Goal: Transaction & Acquisition: Purchase product/service

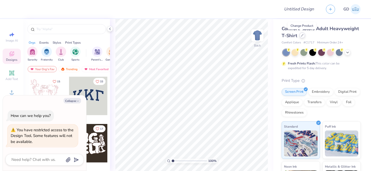
click at [301, 37] on div at bounding box center [302, 36] width 6 height 6
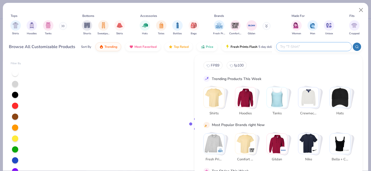
click at [320, 48] on input "text" at bounding box center [313, 47] width 68 height 6
type textarea "x"
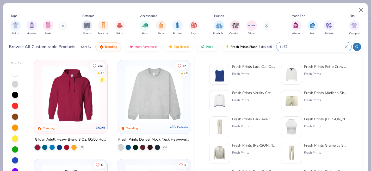
type input "fp61"
click at [222, 72] on img at bounding box center [219, 74] width 16 height 16
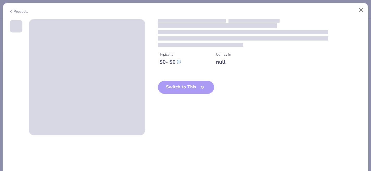
type textarea "x"
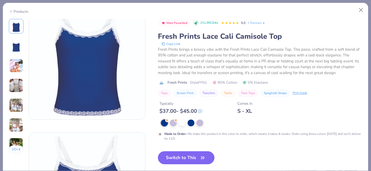
scroll to position [18, 0]
